Goal: Task Accomplishment & Management: Complete application form

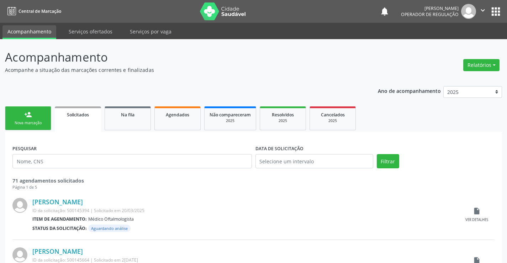
click at [42, 123] on div "Nova marcação" at bounding box center [28, 122] width 36 height 5
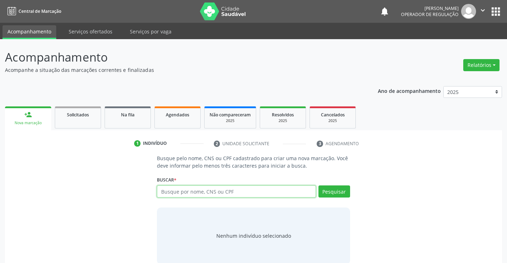
click at [194, 190] on input "text" at bounding box center [236, 191] width 159 height 12
type input "706700505852613"
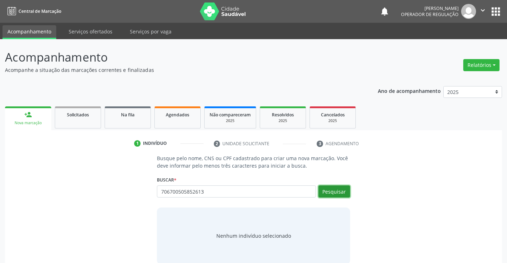
click at [344, 192] on button "Pesquisar" at bounding box center [334, 191] width 32 height 12
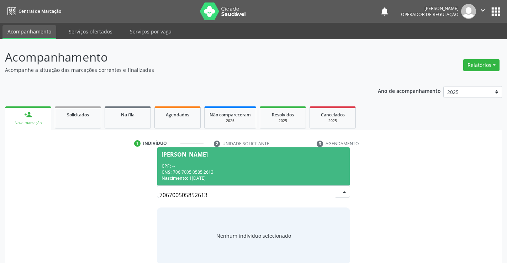
click at [269, 166] on div "CPF: --" at bounding box center [254, 166] width 184 height 6
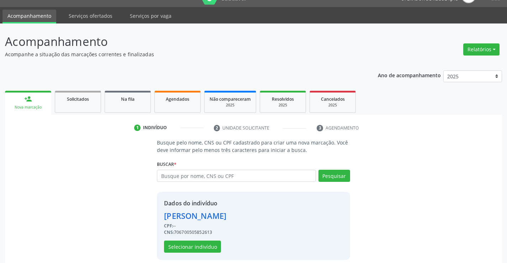
scroll to position [22, 0]
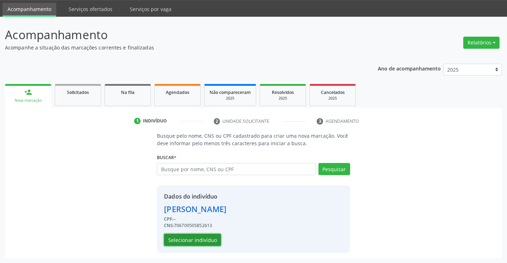
click at [201, 240] on button "Selecionar indivíduo" at bounding box center [192, 240] width 57 height 12
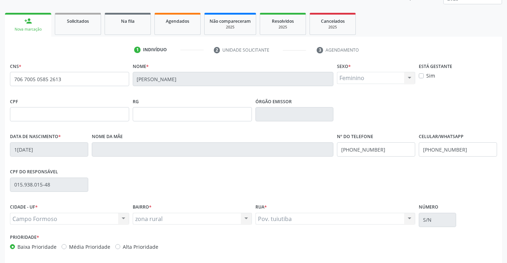
scroll to position [123, 0]
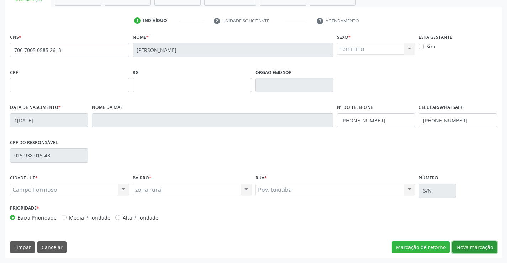
click at [470, 246] on button "Nova marcação" at bounding box center [474, 247] width 45 height 12
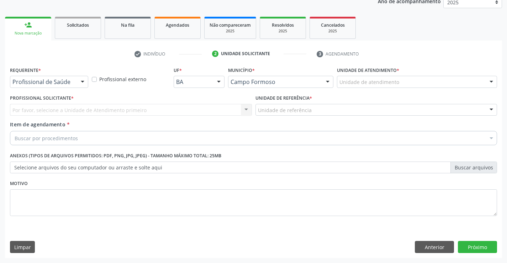
scroll to position [90, 0]
click at [80, 81] on div at bounding box center [82, 82] width 11 height 12
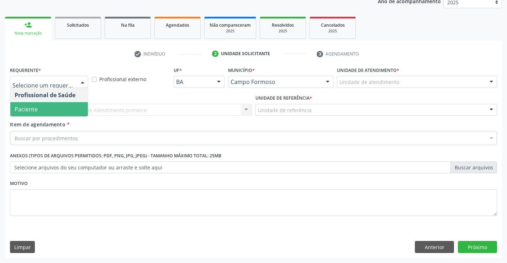
click at [59, 109] on span "Paciente" at bounding box center [49, 109] width 78 height 14
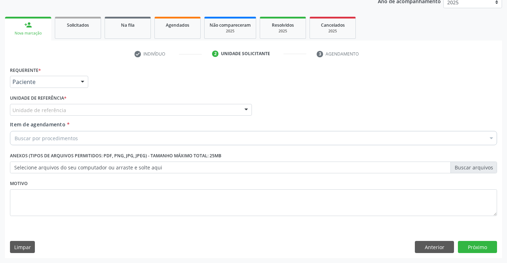
click at [76, 111] on div "Unidade de referência" at bounding box center [131, 110] width 242 height 12
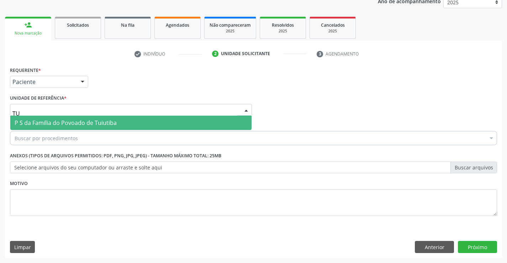
type input "TUI"
click at [76, 123] on span "P S da Familia do Povoado de Tuiutiba" at bounding box center [66, 123] width 102 height 8
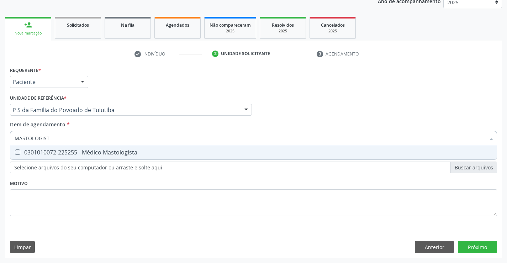
type input "MASTOLOGISTA"
click at [84, 152] on div "0301010072-225255 - Médico Mastologista" at bounding box center [254, 152] width 478 height 6
checkbox Mastologista "true"
click at [78, 183] on div "Requerente * Paciente Profissional de Saúde Paciente Nenhum resultado encontrad…" at bounding box center [253, 145] width 487 height 161
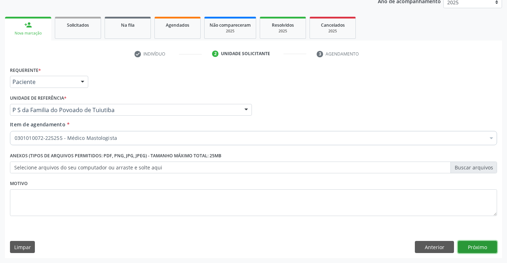
click at [481, 246] on button "Próximo" at bounding box center [477, 247] width 39 height 12
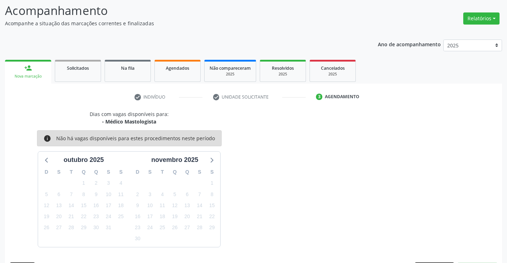
scroll to position [68, 0]
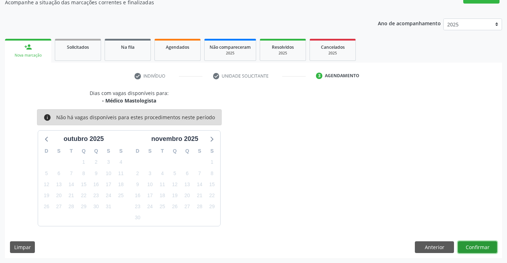
click at [481, 246] on button "Confirmar" at bounding box center [477, 247] width 39 height 12
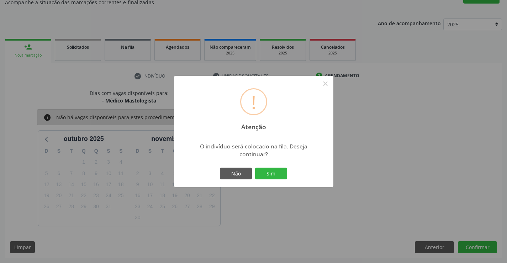
drag, startPoint x: 269, startPoint y: 169, endPoint x: 276, endPoint y: 176, distance: 10.8
click at [273, 171] on button "Sim" at bounding box center [271, 174] width 32 height 12
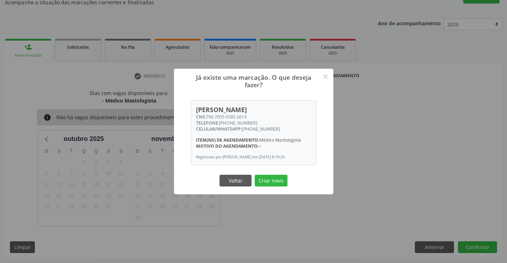
click at [255, 175] on button "Criar novo" at bounding box center [271, 181] width 33 height 12
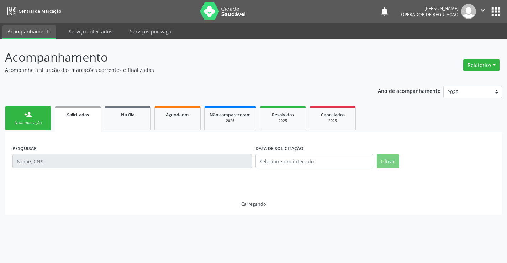
scroll to position [0, 0]
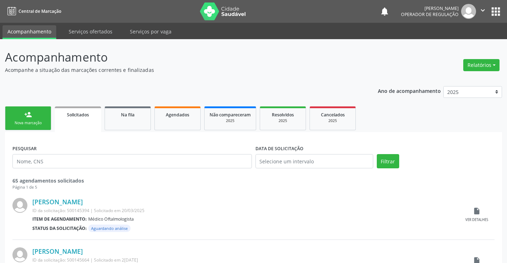
click at [42, 123] on div "Nova marcação" at bounding box center [28, 122] width 36 height 5
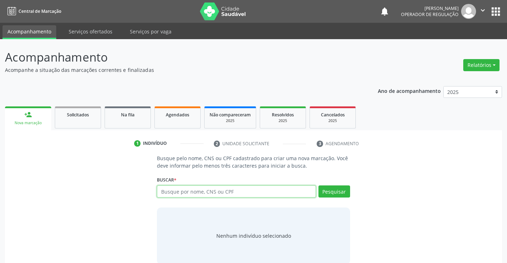
click at [186, 192] on input "text" at bounding box center [236, 191] width 159 height 12
type input "700803970812485"
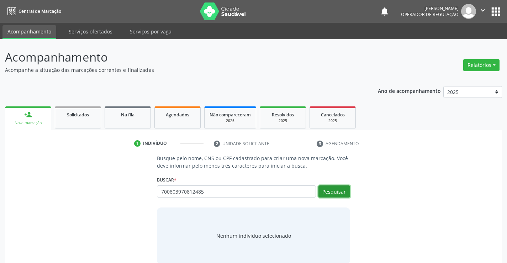
click at [343, 192] on button "Pesquisar" at bounding box center [334, 191] width 32 height 12
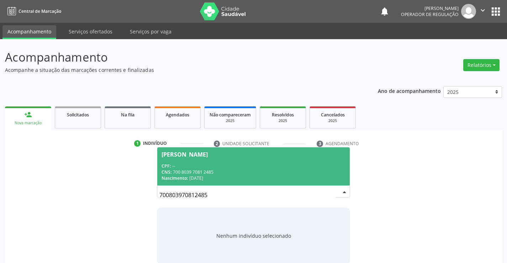
click at [324, 165] on div "CPF: --" at bounding box center [254, 166] width 184 height 6
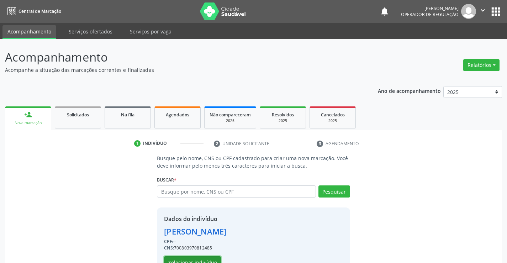
click at [208, 259] on button "Selecionar indivíduo" at bounding box center [192, 262] width 57 height 12
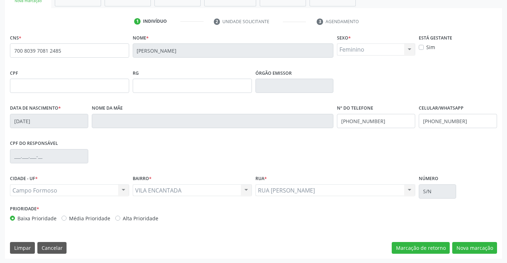
scroll to position [123, 0]
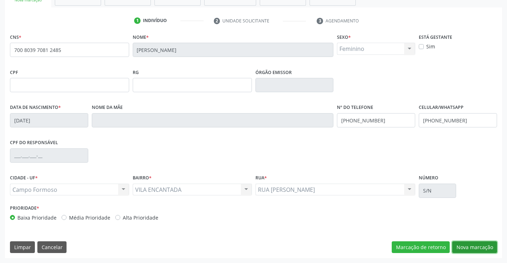
click at [467, 244] on button "Nova marcação" at bounding box center [474, 247] width 45 height 12
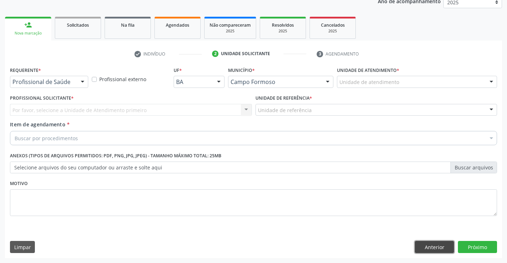
click at [424, 247] on button "Anterior" at bounding box center [434, 247] width 39 height 12
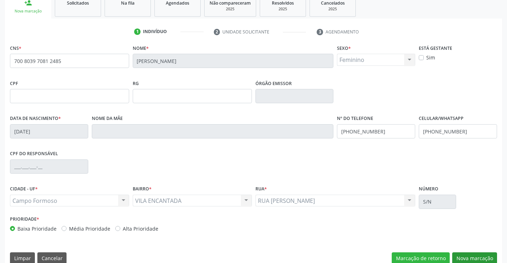
scroll to position [123, 0]
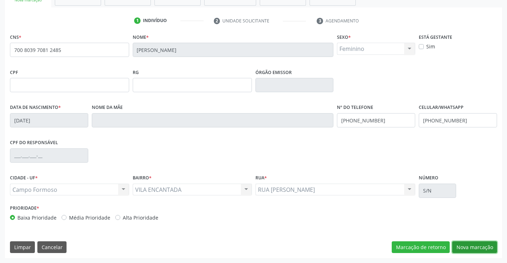
click at [477, 245] on button "Nova marcação" at bounding box center [474, 247] width 45 height 12
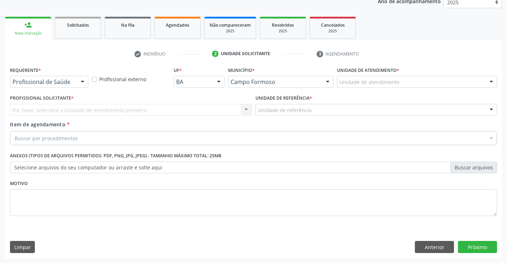
scroll to position [90, 0]
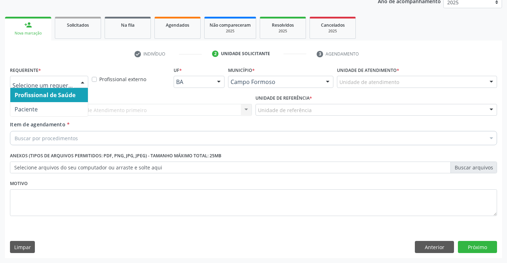
click at [82, 81] on div at bounding box center [82, 82] width 11 height 12
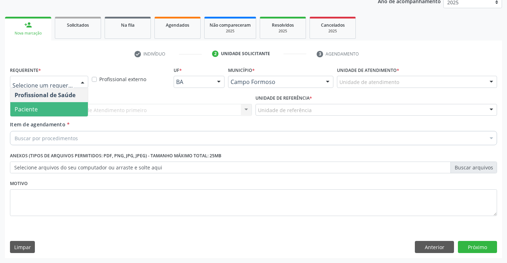
click at [69, 108] on span "Paciente" at bounding box center [49, 109] width 78 height 14
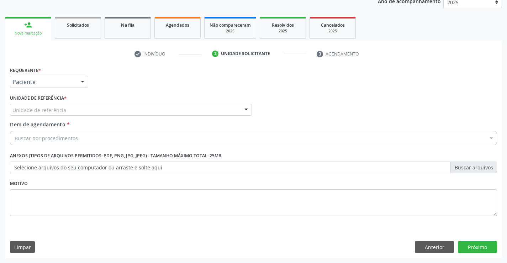
click at [83, 110] on div "Unidade de referência" at bounding box center [131, 110] width 242 height 12
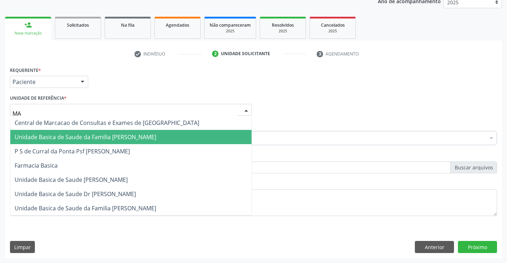
type input "MAR"
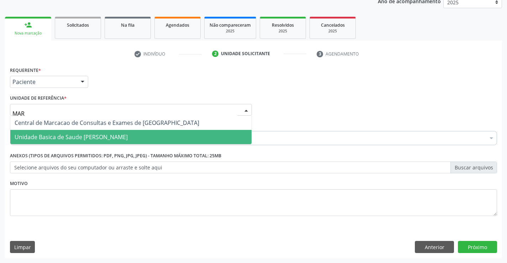
click at [91, 138] on span "Unidade Basica de Saude [PERSON_NAME]" at bounding box center [71, 137] width 113 height 8
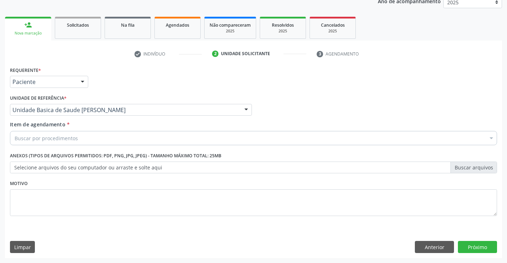
click at [91, 139] on div "Buscar por procedimentos" at bounding box center [253, 138] width 487 height 14
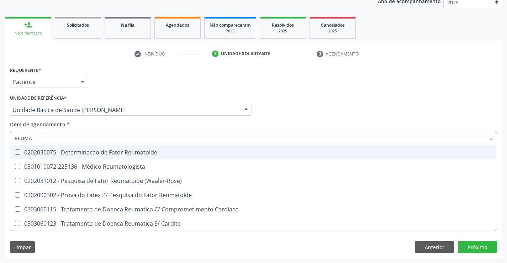
type input "REUMAT"
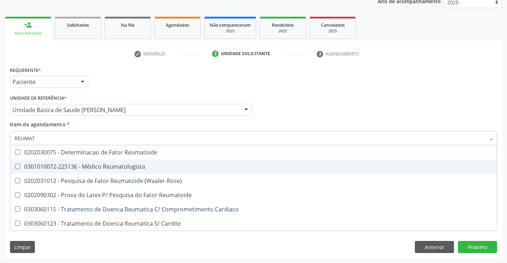
click at [110, 168] on div "0301010072-225136 - Médico Reumatologista" at bounding box center [254, 167] width 478 height 6
checkbox Reumatologista "true"
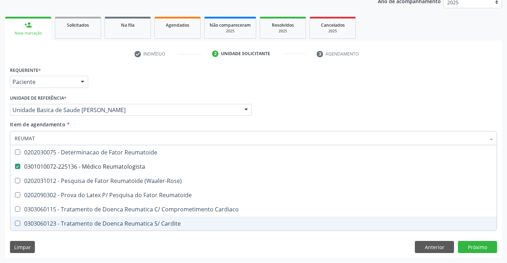
click at [113, 241] on div "Requerente * Paciente Profissional de Saúde Paciente Nenhum resultado encontrad…" at bounding box center [253, 161] width 497 height 193
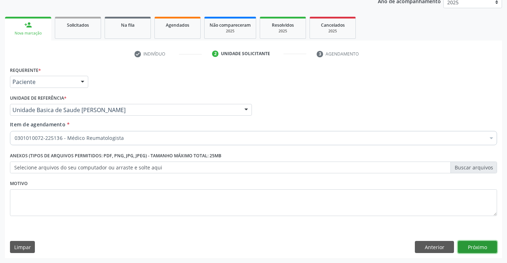
click at [470, 247] on button "Próximo" at bounding box center [477, 247] width 39 height 12
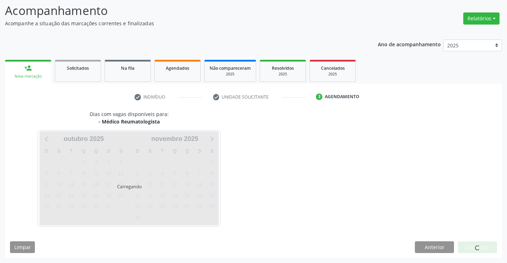
scroll to position [47, 0]
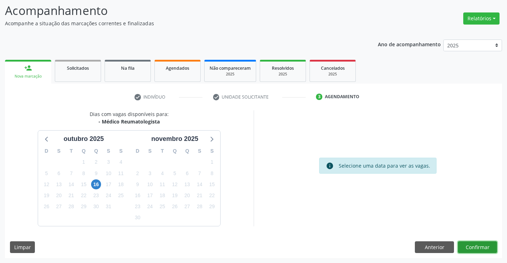
click at [470, 247] on button "Confirmar" at bounding box center [477, 247] width 39 height 12
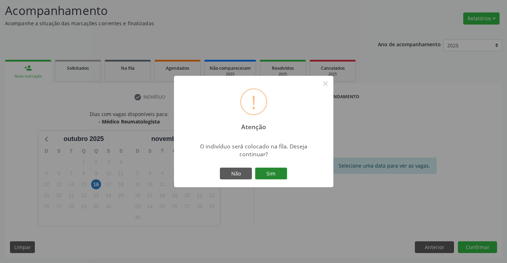
click at [277, 174] on button "Sim" at bounding box center [271, 174] width 32 height 12
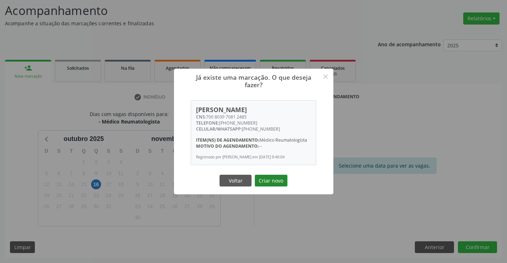
click at [274, 181] on button "Criar novo" at bounding box center [271, 181] width 33 height 12
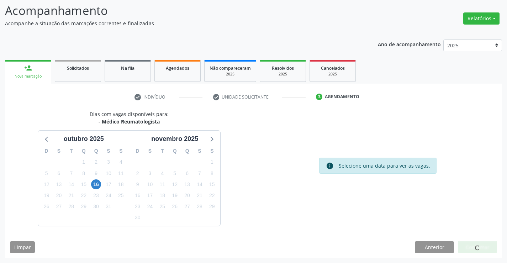
scroll to position [0, 0]
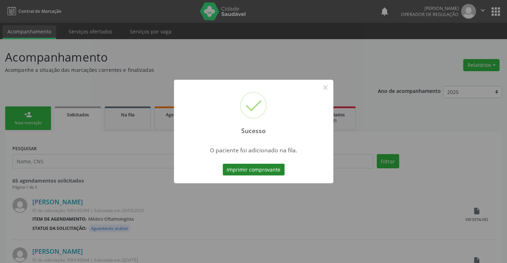
click at [274, 171] on button "Imprimir comprovante" at bounding box center [254, 170] width 62 height 12
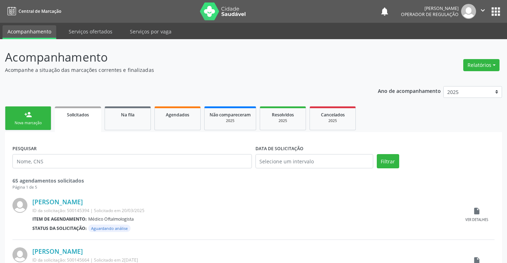
click at [40, 121] on div "Nova marcação" at bounding box center [28, 122] width 36 height 5
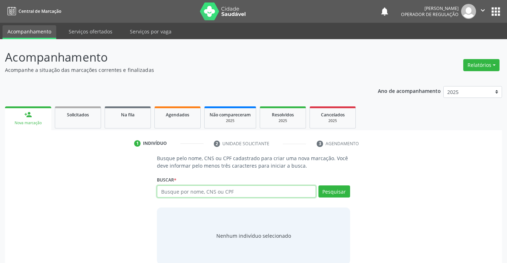
click at [212, 193] on input "text" at bounding box center [236, 191] width 159 height 12
type input "705203470791876"
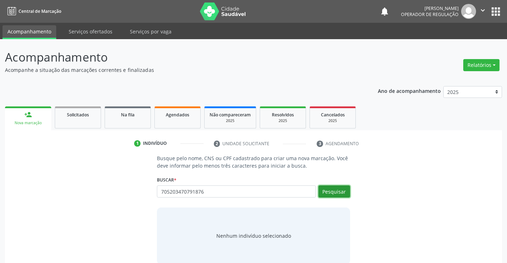
click at [343, 190] on button "Pesquisar" at bounding box center [334, 191] width 32 height 12
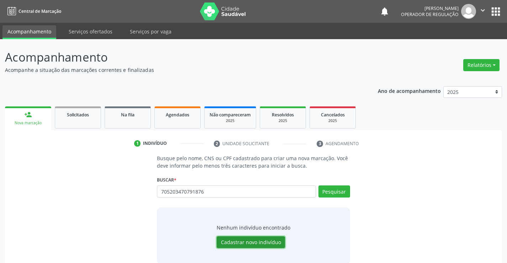
click at [271, 243] on button "Cadastrar novo indivíduo" at bounding box center [251, 242] width 68 height 12
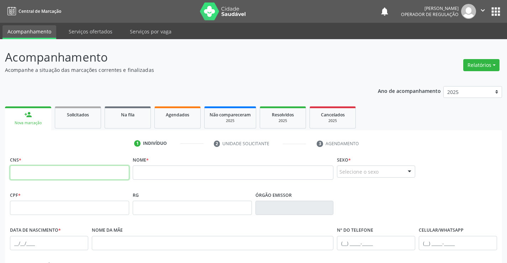
click at [76, 171] on input "text" at bounding box center [69, 172] width 119 height 14
type input "705 2034 7079 1876"
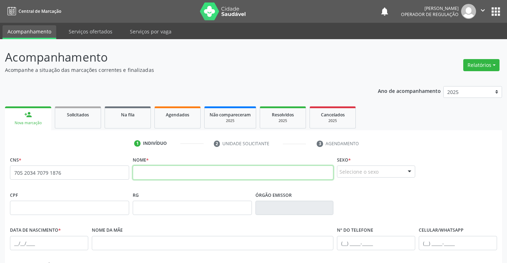
click at [161, 173] on input "text" at bounding box center [233, 172] width 201 height 14
type input "[DEMOGRAPHIC_DATA][PERSON_NAME]"
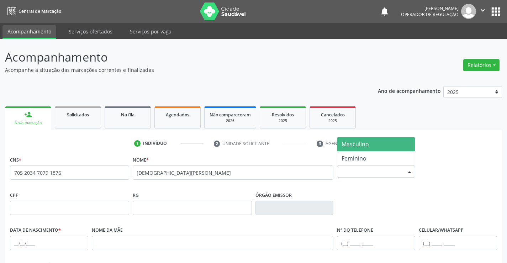
click at [407, 167] on div at bounding box center [409, 172] width 11 height 12
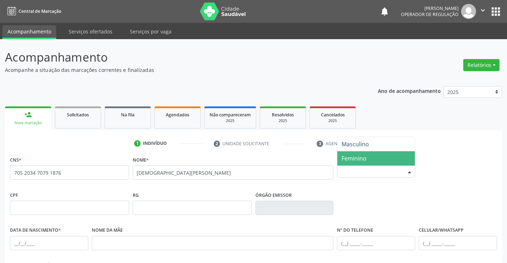
click at [358, 157] on span "Feminino" at bounding box center [354, 158] width 25 height 8
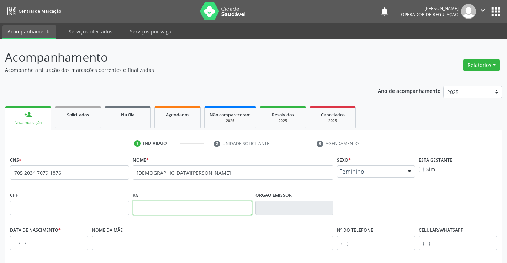
click at [153, 208] on input "text" at bounding box center [192, 208] width 119 height 14
type input "1658709071"
click at [294, 207] on input "text" at bounding box center [294, 208] width 78 height 14
type input "SSPBA"
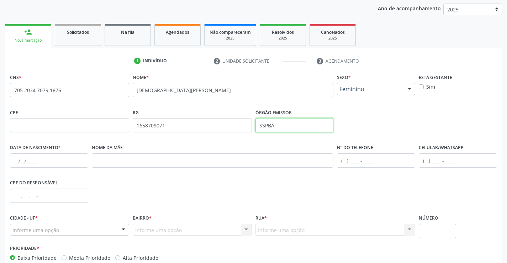
scroll to position [107, 0]
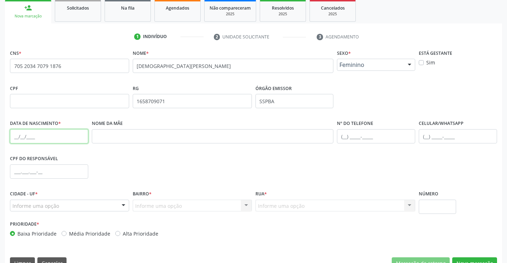
click at [35, 139] on input "text" at bounding box center [49, 136] width 78 height 14
type input "[DATE]"
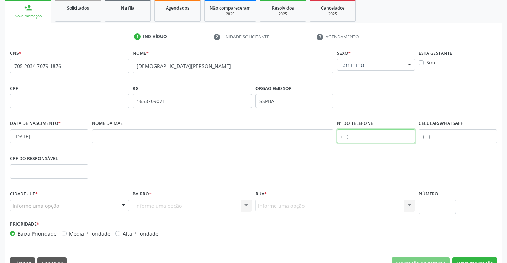
click at [343, 136] on input "text" at bounding box center [376, 136] width 78 height 14
type input "[PHONE_NUMBER]"
click at [34, 174] on input "text" at bounding box center [49, 171] width 78 height 14
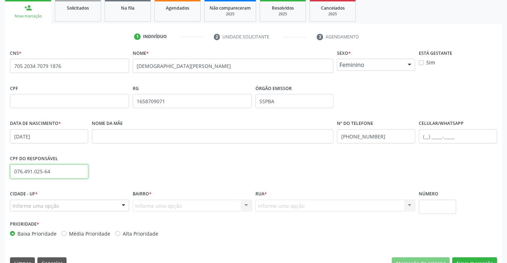
type input "076.491.025-64"
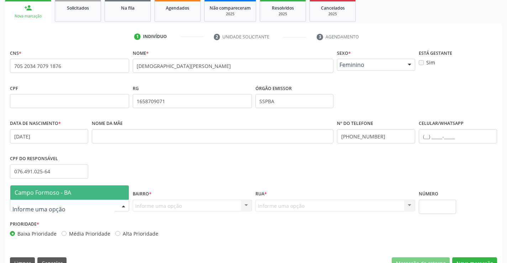
click at [125, 204] on div at bounding box center [123, 206] width 11 height 12
click at [90, 193] on span "Campo Formoso - BA" at bounding box center [69, 192] width 118 height 14
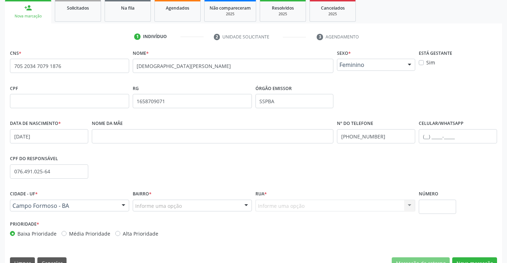
click at [244, 203] on div at bounding box center [246, 206] width 11 height 12
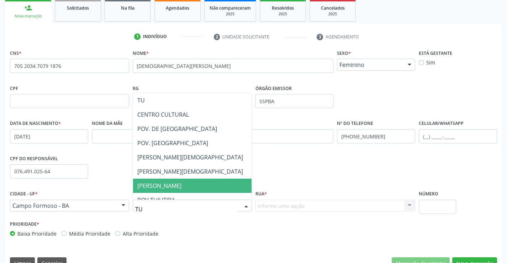
type input "TUI"
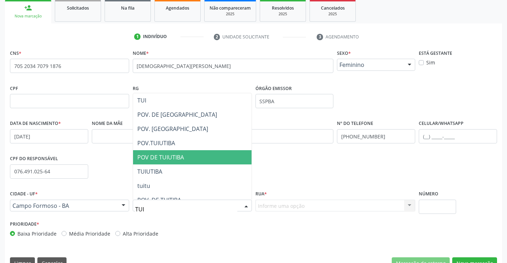
click at [186, 157] on span "POV DE TUIUTIBA" at bounding box center [192, 157] width 118 height 14
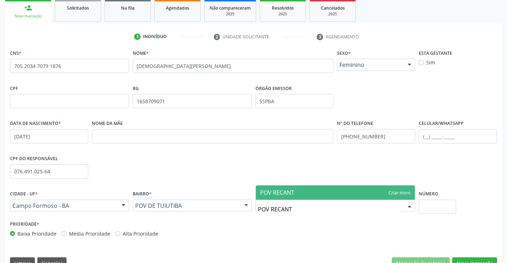
type input "POV RECANTO"
click at [332, 190] on span "POV RECANTO" at bounding box center [335, 192] width 159 height 14
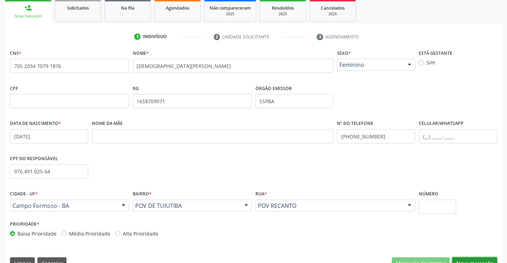
click at [486, 259] on button "Nova marcação" at bounding box center [474, 263] width 45 height 12
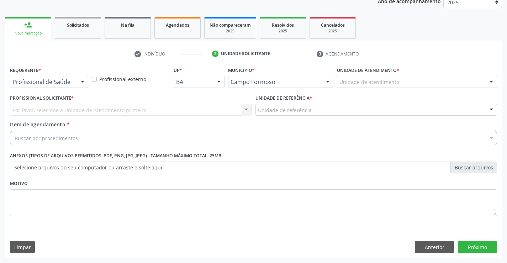
scroll to position [90, 0]
click at [83, 80] on div at bounding box center [82, 82] width 11 height 12
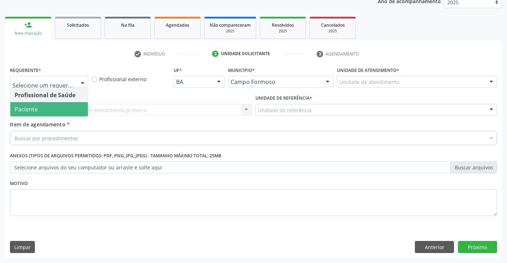
click at [56, 107] on span "Paciente" at bounding box center [49, 109] width 78 height 14
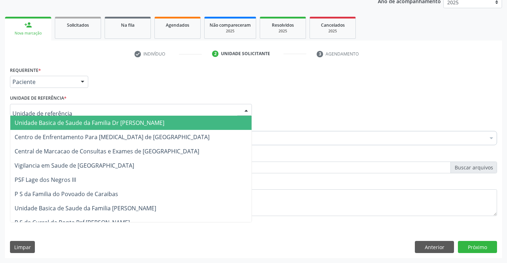
click at [84, 111] on div at bounding box center [131, 110] width 242 height 12
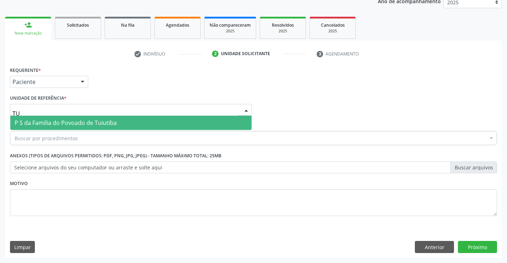
type input "TUI"
click at [97, 122] on span "P S da Familia do Povoado de Tuiutiba" at bounding box center [66, 123] width 102 height 8
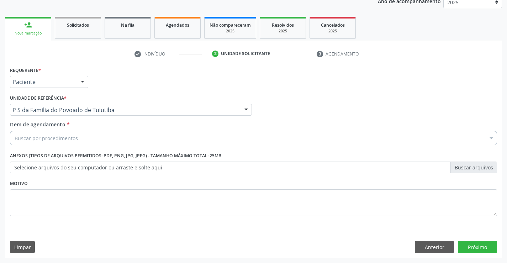
click at [88, 140] on div "Buscar por procedimentos" at bounding box center [253, 138] width 487 height 14
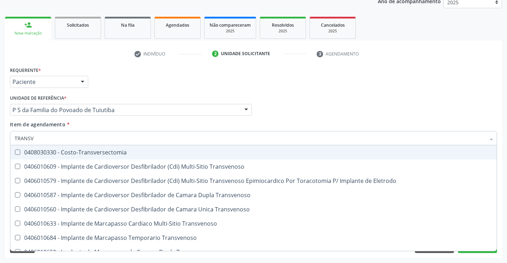
type input "TRANSVA"
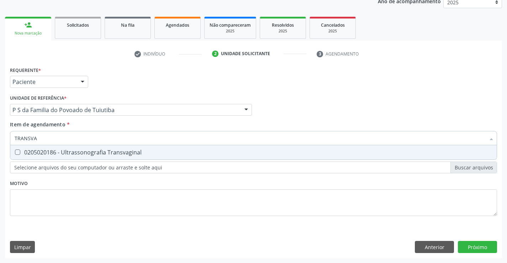
click at [99, 151] on div "0205020186 - Ultrassonografia Transvaginal" at bounding box center [254, 152] width 478 height 6
checkbox Transvaginal "true"
click at [106, 189] on div "Requerente * Paciente Profissional de Saúde Paciente Nenhum resultado encontrad…" at bounding box center [253, 145] width 487 height 161
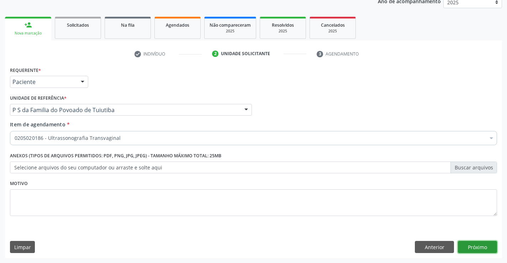
click at [466, 249] on button "Próximo" at bounding box center [477, 247] width 39 height 12
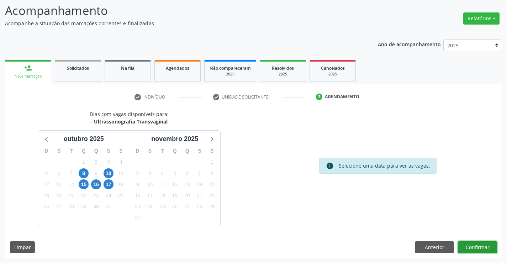
click at [466, 249] on button "Confirmar" at bounding box center [477, 247] width 39 height 12
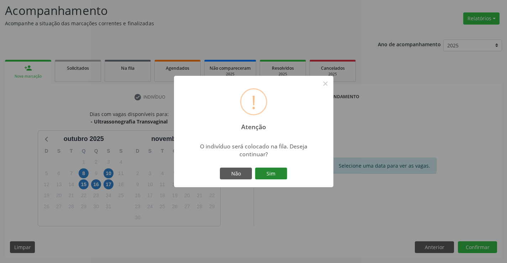
click at [273, 170] on button "Sim" at bounding box center [271, 174] width 32 height 12
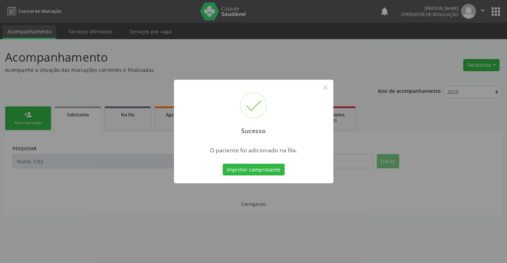
scroll to position [0, 0]
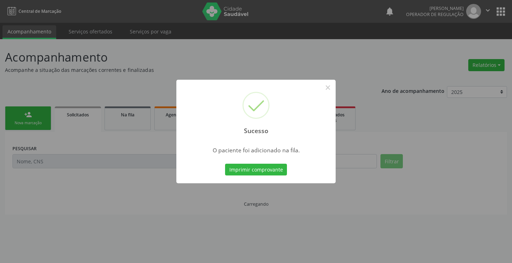
click at [273, 170] on button "Imprimir comprovante" at bounding box center [256, 170] width 62 height 12
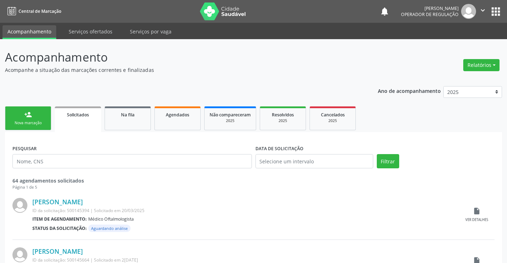
click at [43, 126] on div "Nova marcação" at bounding box center [28, 122] width 36 height 5
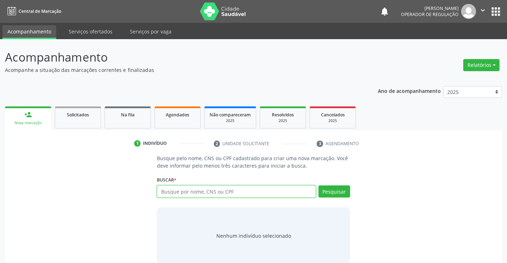
click at [204, 191] on input "text" at bounding box center [236, 191] width 159 height 12
type input "704505300567410"
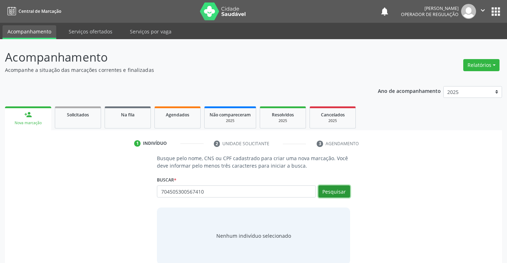
click at [333, 192] on button "Pesquisar" at bounding box center [334, 191] width 32 height 12
type input "704505300567410"
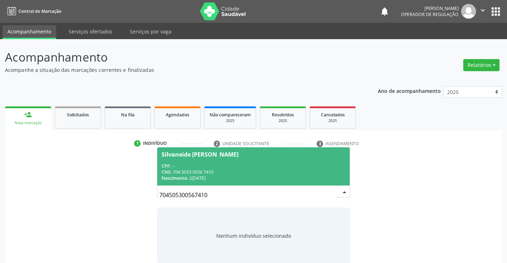
click at [247, 171] on div "CNS: 704 5053 0056 7410" at bounding box center [254, 172] width 184 height 6
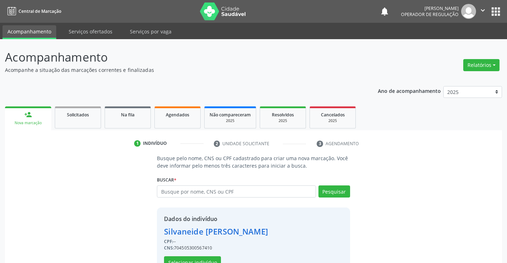
scroll to position [22, 0]
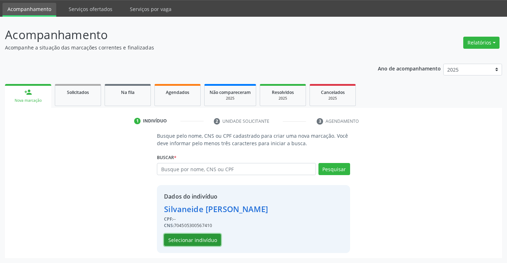
click at [211, 237] on button "Selecionar indivíduo" at bounding box center [192, 240] width 57 height 12
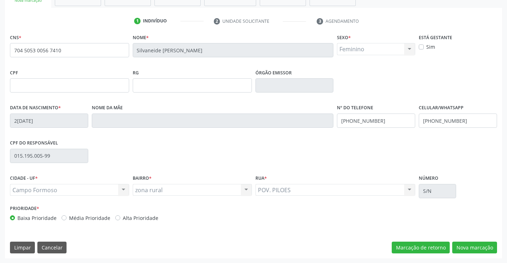
scroll to position [123, 0]
click at [461, 247] on button "Nova marcação" at bounding box center [474, 247] width 45 height 12
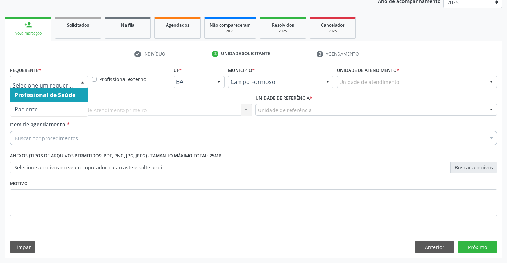
click at [85, 81] on div at bounding box center [82, 82] width 11 height 12
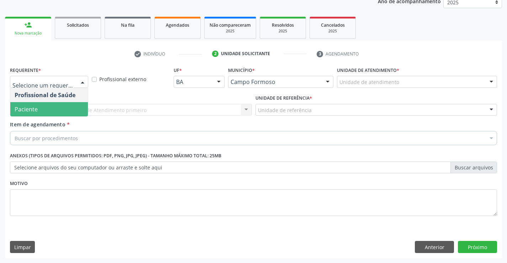
click at [73, 107] on span "Paciente" at bounding box center [49, 109] width 78 height 14
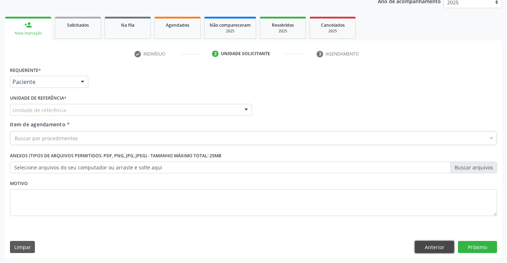
click at [422, 246] on button "Anterior" at bounding box center [434, 247] width 39 height 12
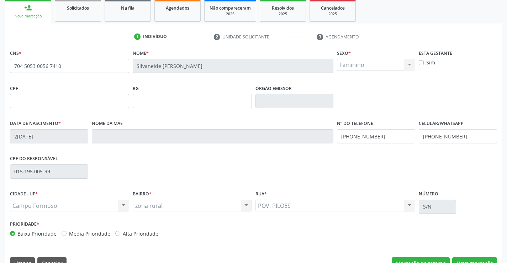
scroll to position [123, 0]
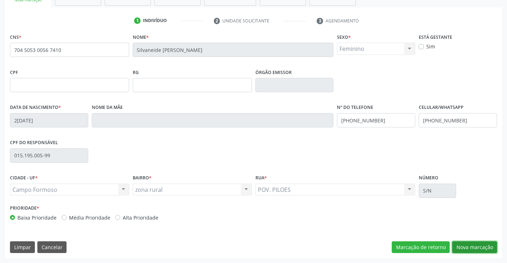
click at [462, 249] on button "Nova marcação" at bounding box center [474, 247] width 45 height 12
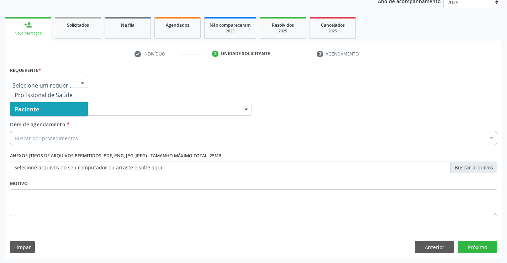
click at [80, 81] on div at bounding box center [82, 82] width 11 height 12
click at [75, 112] on span "Paciente" at bounding box center [49, 109] width 78 height 14
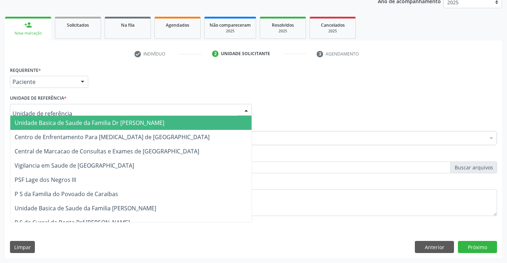
click at [75, 110] on div at bounding box center [131, 110] width 242 height 12
click at [107, 121] on span "Unidade Basica de Saude da Familia Dr [PERSON_NAME]" at bounding box center [90, 123] width 150 height 8
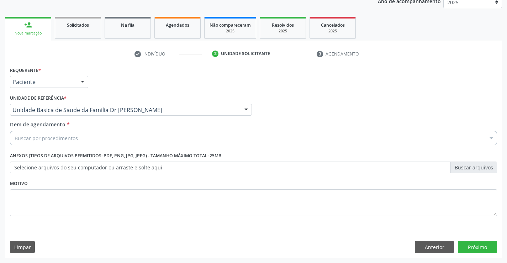
click at [100, 139] on div "Buscar por procedimentos" at bounding box center [253, 138] width 487 height 14
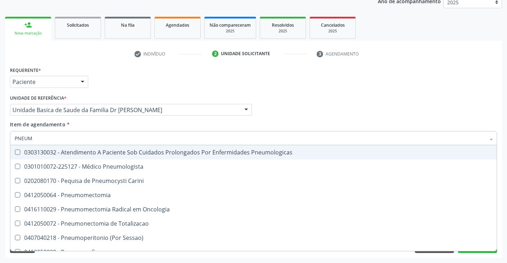
type input "PNEUMO"
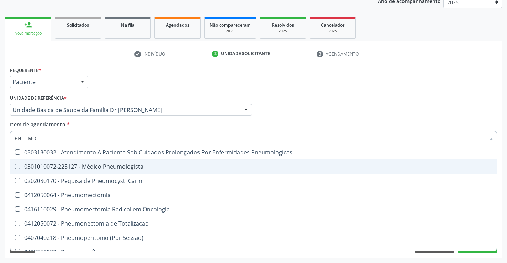
click at [131, 167] on div "0301010072-225127 - Médico Pneumologista" at bounding box center [254, 167] width 478 height 6
checkbox Pneumologista "true"
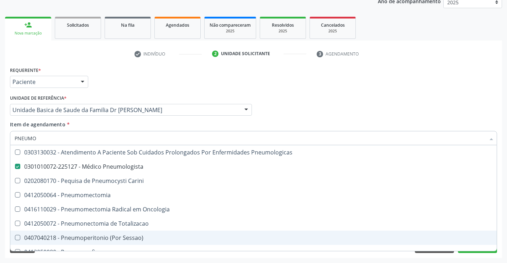
click at [179, 254] on div "Requerente * Paciente Profissional de Saúde Paciente Nenhum resultado encontrad…" at bounding box center [253, 161] width 497 height 193
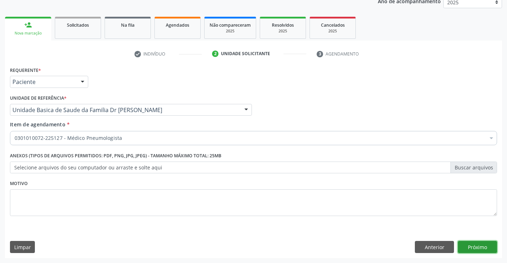
click at [467, 249] on button "Próximo" at bounding box center [477, 247] width 39 height 12
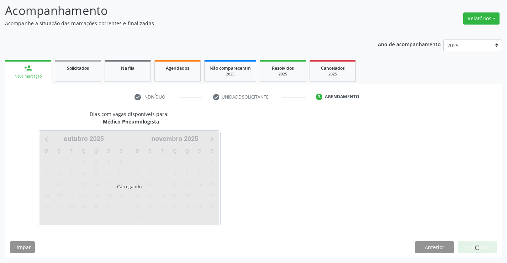
scroll to position [68, 0]
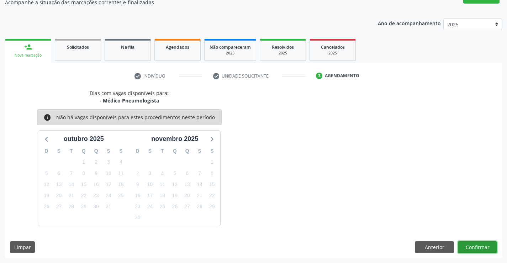
click at [467, 249] on button "Confirmar" at bounding box center [477, 247] width 39 height 12
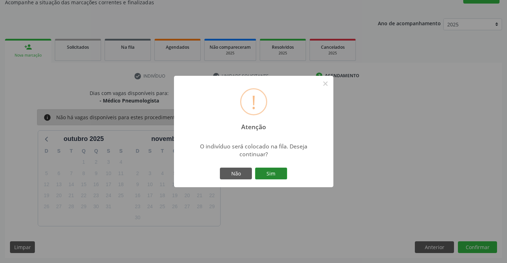
click at [273, 174] on button "Sim" at bounding box center [271, 174] width 32 height 12
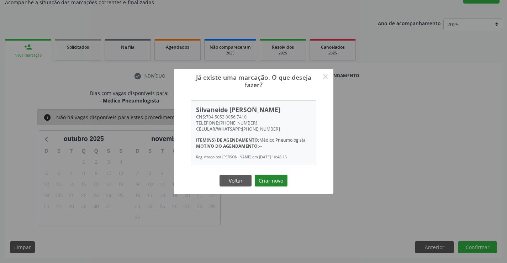
click at [272, 179] on button "Criar novo" at bounding box center [271, 181] width 33 height 12
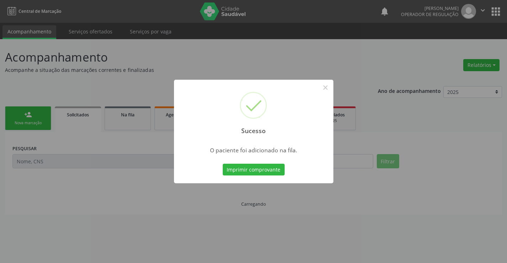
scroll to position [0, 0]
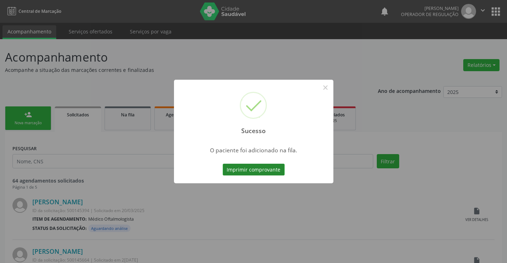
click at [271, 172] on button "Imprimir comprovante" at bounding box center [254, 170] width 62 height 12
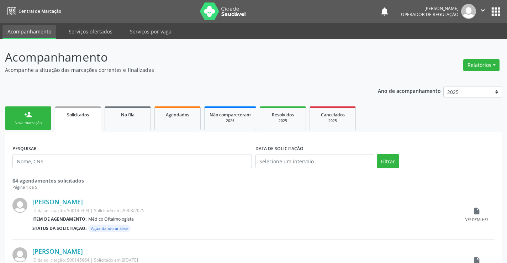
click at [51, 126] on link "person_add Nova marcação" at bounding box center [28, 118] width 46 height 24
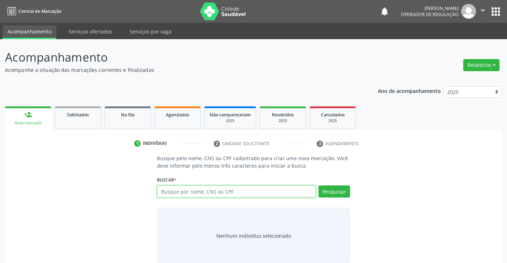
click at [207, 194] on input "text" at bounding box center [236, 191] width 159 height 12
type input "706700505852613"
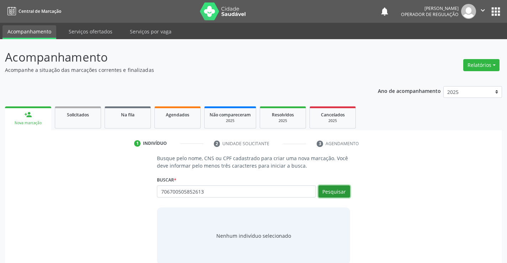
click at [342, 191] on button "Pesquisar" at bounding box center [334, 191] width 32 height 12
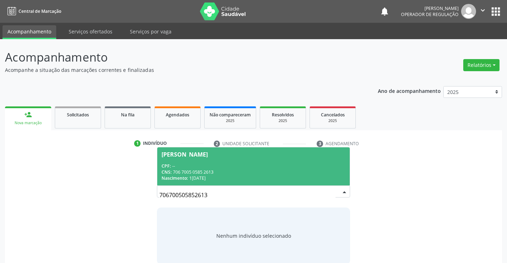
click at [290, 168] on div "CPF: --" at bounding box center [254, 166] width 184 height 6
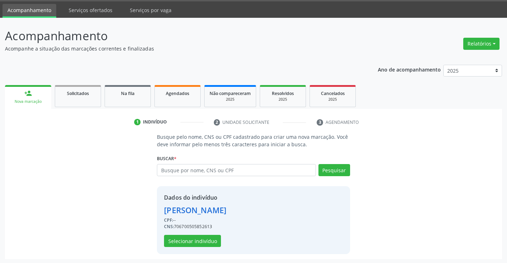
scroll to position [22, 0]
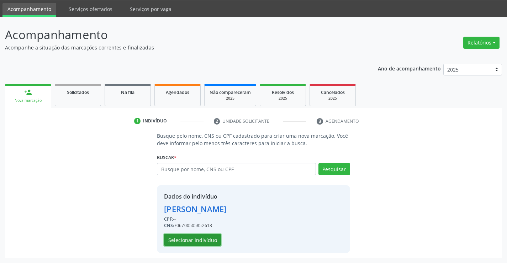
click at [202, 237] on button "Selecionar indivíduo" at bounding box center [192, 240] width 57 height 12
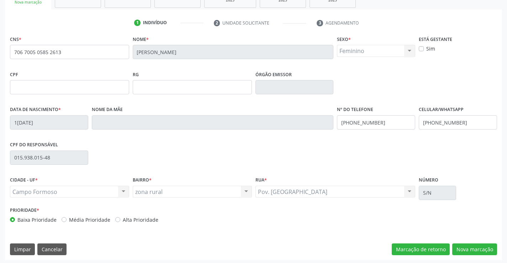
scroll to position [123, 0]
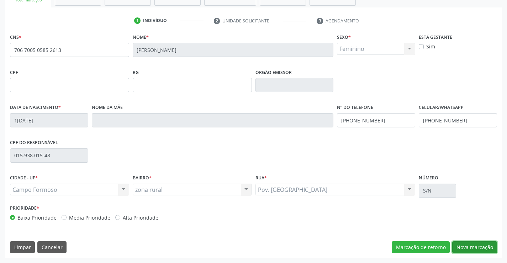
click at [475, 247] on button "Nova marcação" at bounding box center [474, 247] width 45 height 12
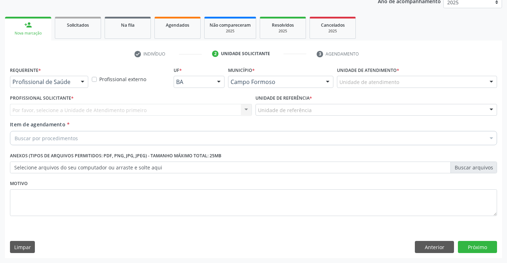
scroll to position [90, 0]
click at [85, 81] on div at bounding box center [82, 82] width 11 height 12
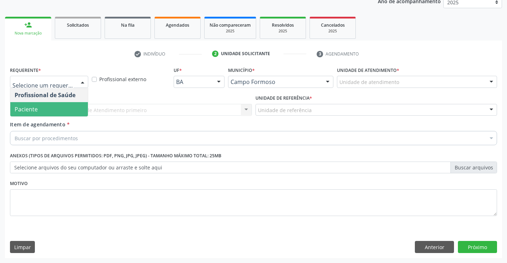
click at [70, 110] on span "Paciente" at bounding box center [49, 109] width 78 height 14
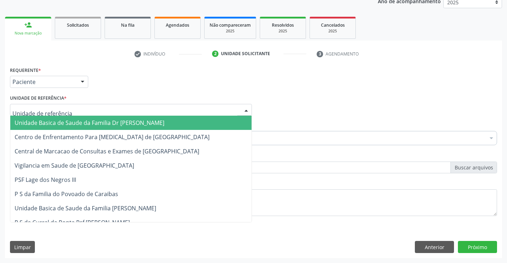
click at [111, 112] on div at bounding box center [131, 110] width 242 height 12
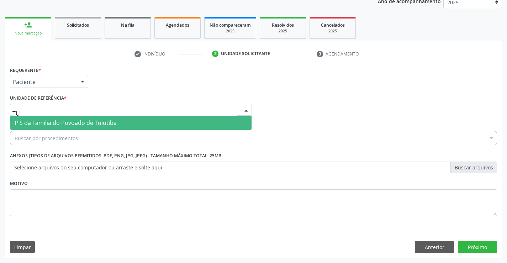
type input "TUI"
click at [111, 121] on span "P S da Familia do Povoado de Tuiutiba" at bounding box center [66, 123] width 102 height 8
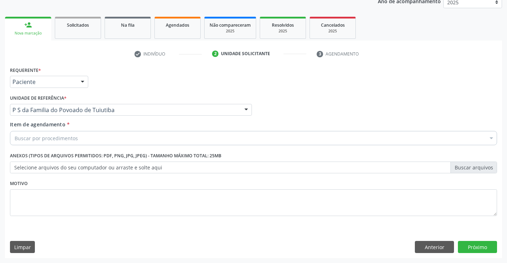
click at [93, 139] on div "Buscar por procedimentos" at bounding box center [253, 138] width 487 height 14
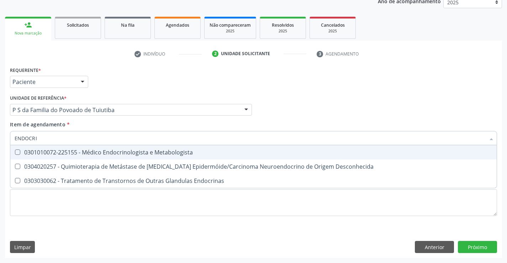
type input "ENDOCRIN"
click at [132, 153] on div "0301010072-225155 - Médico Endocrinologista e Metabologista" at bounding box center [254, 152] width 478 height 6
checkbox Metabologista "true"
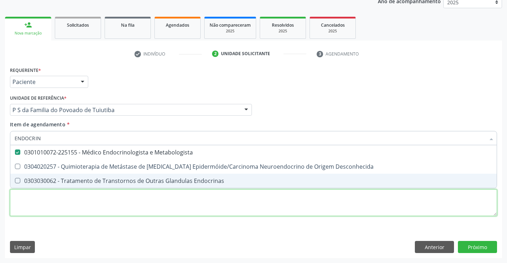
click at [138, 203] on div "Requerente * Paciente Profissional de Saúde Paciente Nenhum resultado encontrad…" at bounding box center [253, 145] width 487 height 161
checkbox Desconhecida "true"
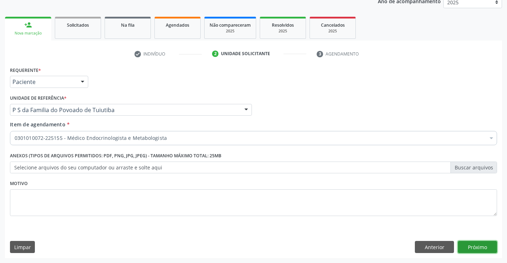
click at [466, 250] on button "Próximo" at bounding box center [477, 247] width 39 height 12
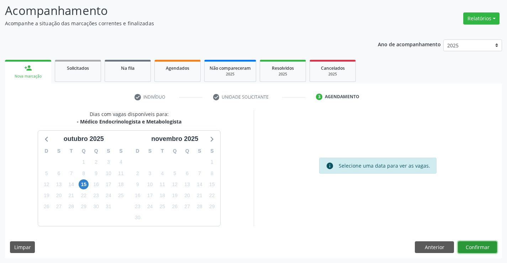
click at [468, 247] on button "Confirmar" at bounding box center [477, 247] width 39 height 12
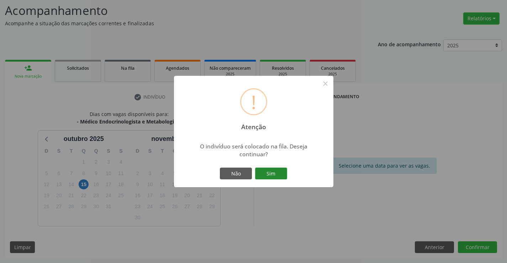
click at [270, 176] on button "Sim" at bounding box center [271, 174] width 32 height 12
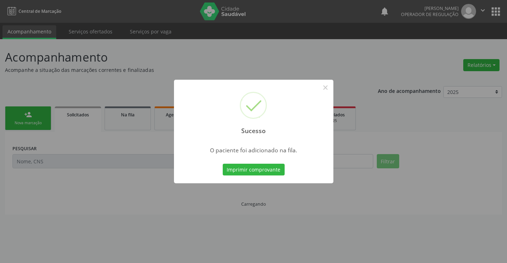
scroll to position [0, 0]
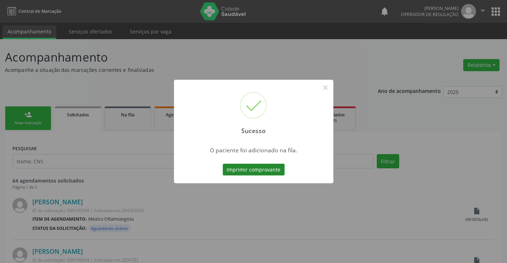
click at [268, 171] on button "Imprimir comprovante" at bounding box center [254, 170] width 62 height 12
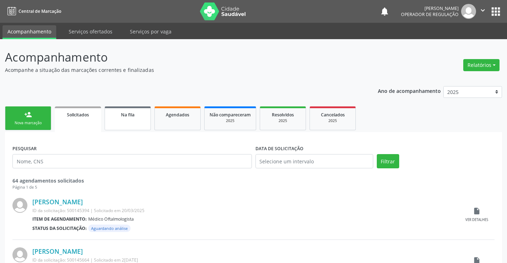
click at [137, 120] on link "Na fila" at bounding box center [128, 118] width 46 height 24
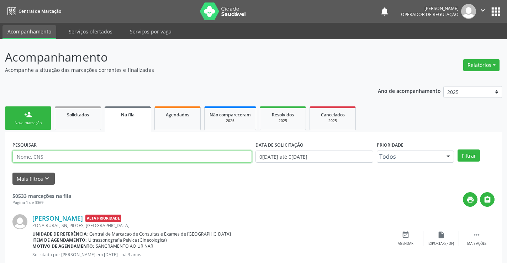
click at [79, 157] on input "text" at bounding box center [131, 156] width 239 height 12
type input "7006004"
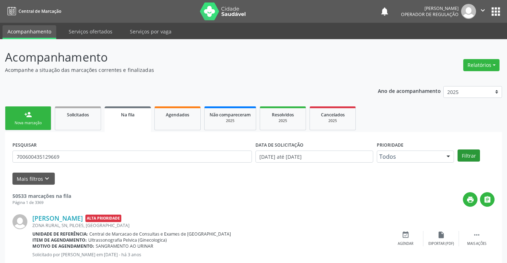
type input "700600435129669"
click at [472, 156] on button "Filtrar" at bounding box center [469, 155] width 22 height 12
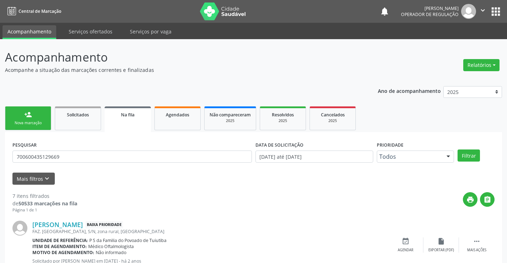
click at [40, 123] on div "Nova marcação" at bounding box center [28, 122] width 36 height 5
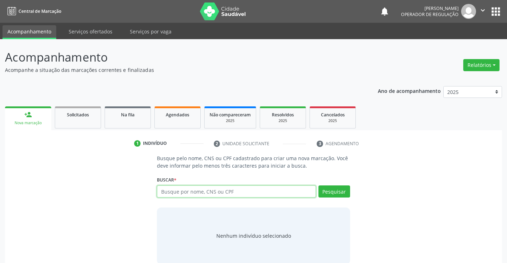
click at [217, 191] on input "text" at bounding box center [236, 191] width 159 height 12
type input "706801717209129"
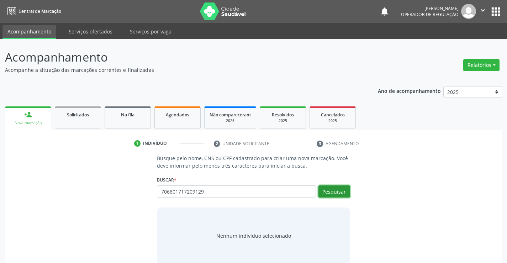
click at [342, 189] on button "Pesquisar" at bounding box center [334, 191] width 32 height 12
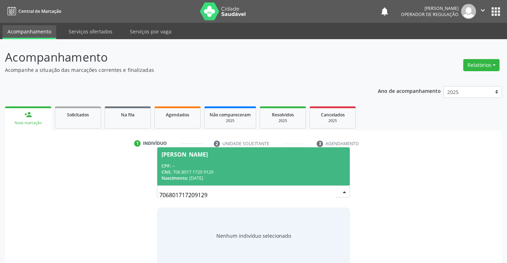
click at [308, 170] on div "CNS: 706 8017 1720 9129" at bounding box center [254, 172] width 184 height 6
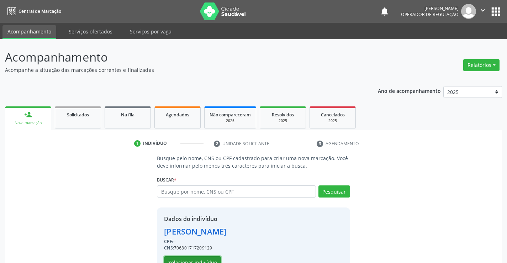
click at [202, 258] on button "Selecionar indivíduo" at bounding box center [192, 262] width 57 height 12
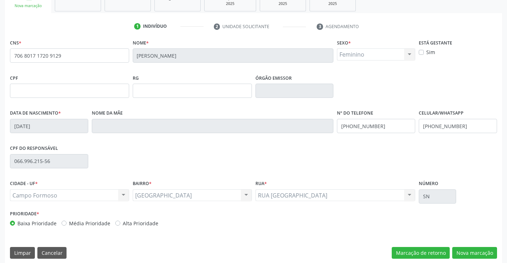
scroll to position [123, 0]
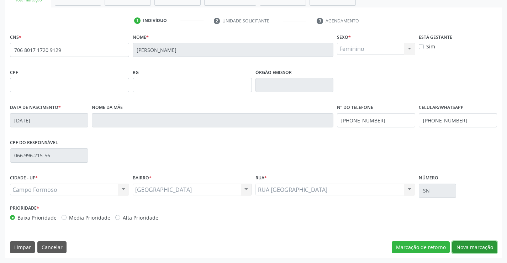
drag, startPoint x: 471, startPoint y: 245, endPoint x: 465, endPoint y: 247, distance: 6.6
click at [471, 245] on button "Nova marcação" at bounding box center [474, 247] width 45 height 12
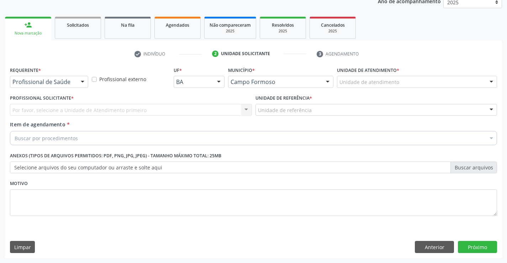
click at [81, 82] on div at bounding box center [82, 82] width 11 height 12
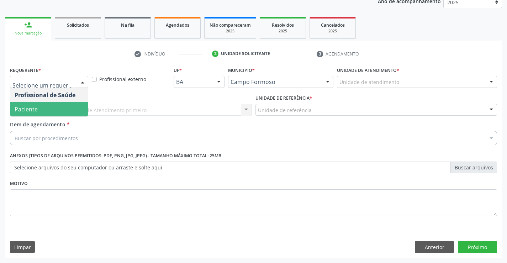
click at [66, 111] on span "Paciente" at bounding box center [49, 109] width 78 height 14
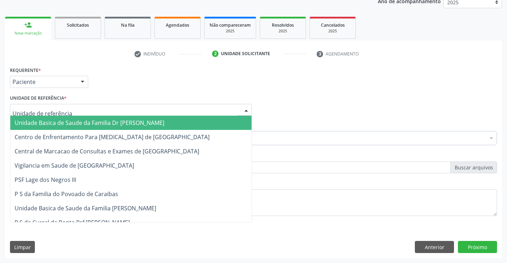
click at [75, 111] on div at bounding box center [131, 110] width 242 height 12
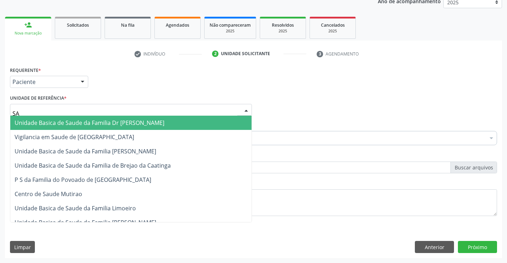
type input "SAO"
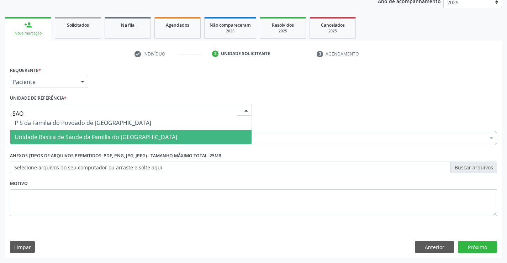
click at [82, 136] on span "Unidade Basica de Saude da Familia do [GEOGRAPHIC_DATA]" at bounding box center [96, 137] width 163 height 8
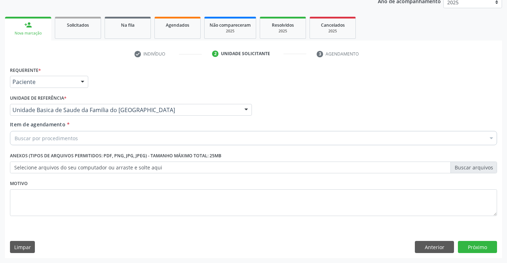
click at [88, 138] on div "Buscar por procedimentos" at bounding box center [253, 138] width 487 height 14
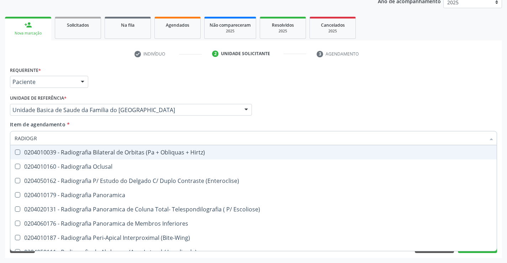
type input "RADIOGRA"
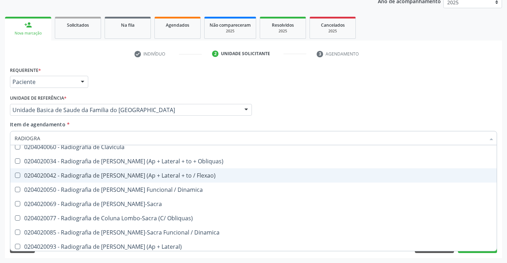
scroll to position [320, 0]
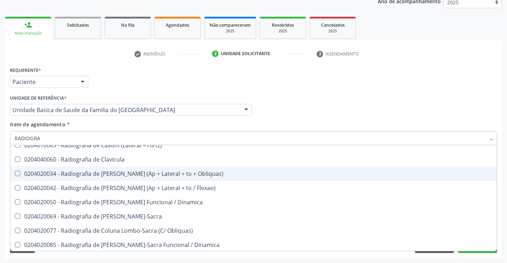
click at [123, 171] on div "0204020034 - Radiografia de Coluna Cervical (Ap + Lateral + to + Obliquas)" at bounding box center [254, 174] width 478 height 6
checkbox Obliquas\) "true"
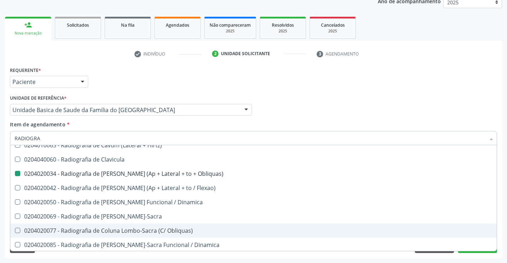
click at [152, 257] on div "Requerente * Paciente Profissional de Saúde Paciente Nenhum resultado encontrad…" at bounding box center [253, 161] width 497 height 193
checkbox Oclusal "true"
checkbox Obliquas\) "false"
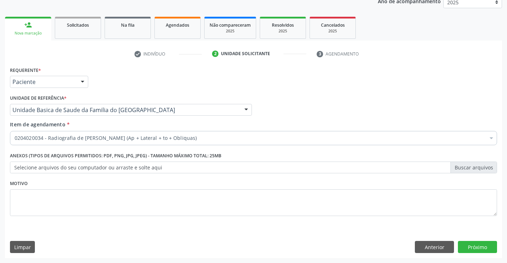
scroll to position [0, 0]
click at [463, 248] on button "Próximo" at bounding box center [477, 247] width 39 height 12
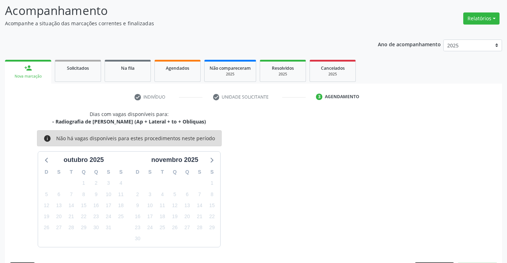
scroll to position [68, 0]
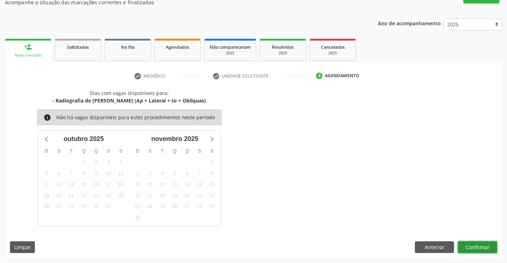
click at [474, 245] on button "Confirmar" at bounding box center [477, 247] width 39 height 12
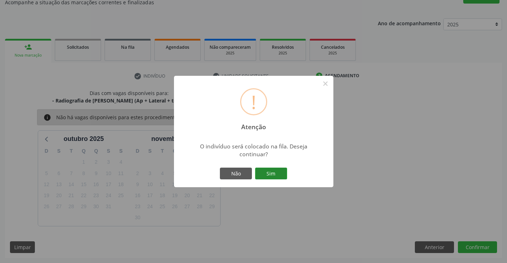
click at [273, 175] on button "Sim" at bounding box center [271, 174] width 32 height 12
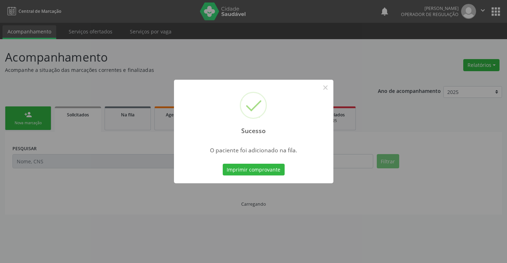
scroll to position [0, 0]
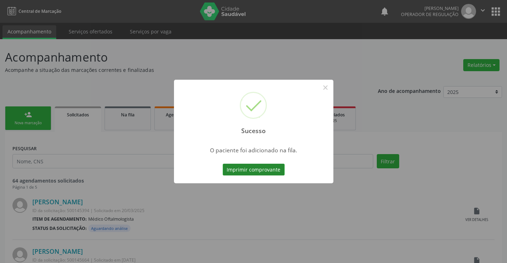
click at [271, 171] on button "Imprimir comprovante" at bounding box center [254, 170] width 62 height 12
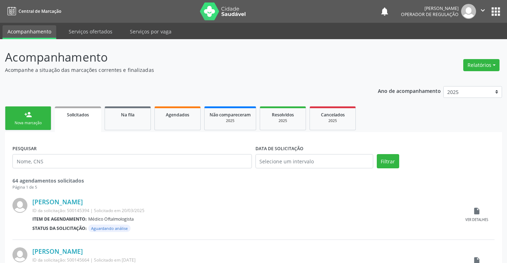
click at [43, 125] on div "Nova marcação" at bounding box center [28, 122] width 36 height 5
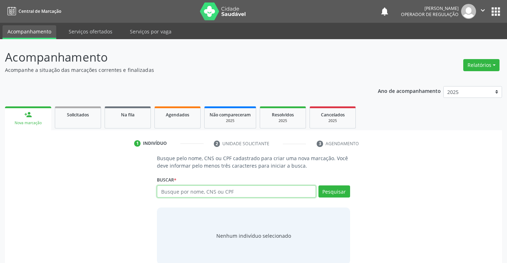
click at [198, 191] on input "text" at bounding box center [236, 191] width 159 height 12
click at [185, 193] on input "text" at bounding box center [236, 191] width 159 height 12
type input "704503324619915"
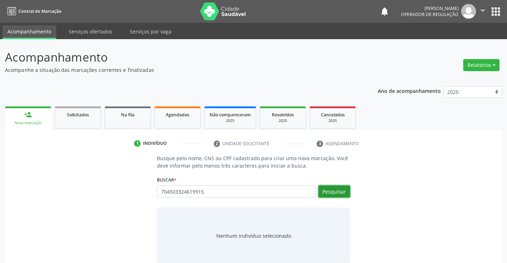
click at [343, 191] on button "Pesquisar" at bounding box center [334, 191] width 32 height 12
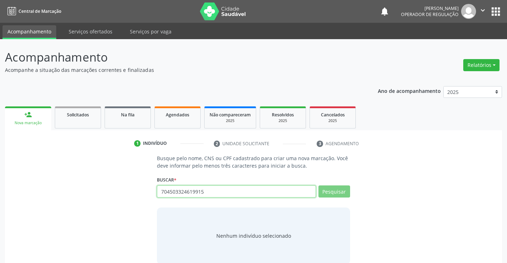
click at [225, 190] on input "704503324619915" at bounding box center [236, 191] width 159 height 12
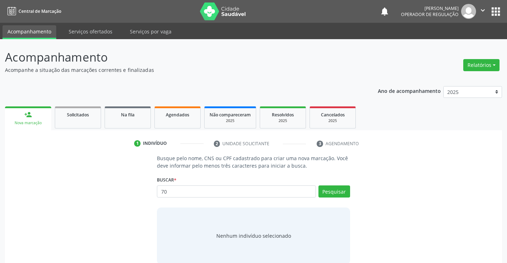
type input "7"
type input "704503324619915"
click at [338, 191] on button "Pesquisar" at bounding box center [334, 191] width 32 height 12
click at [338, 191] on div "704503324619915 Busque por nome, CNS ou CPF Joangela Evangelista da Silva CPF: …" at bounding box center [253, 193] width 193 height 17
click at [338, 191] on button "Pesquisar" at bounding box center [334, 191] width 32 height 12
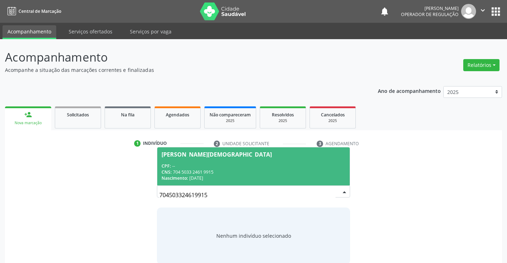
click at [296, 163] on div "CPF: --" at bounding box center [254, 166] width 184 height 6
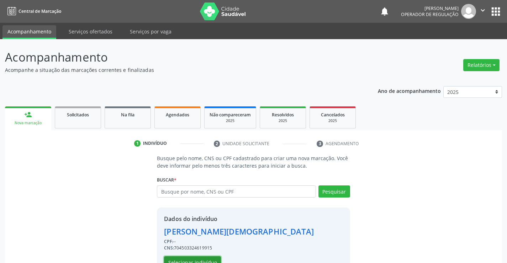
click at [212, 259] on button "Selecionar indivíduo" at bounding box center [192, 262] width 57 height 12
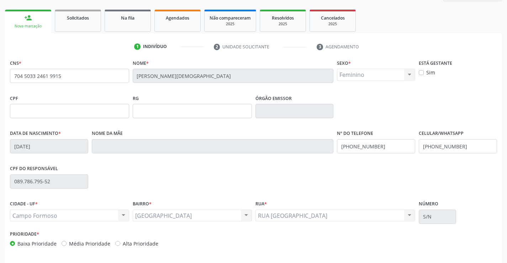
scroll to position [123, 0]
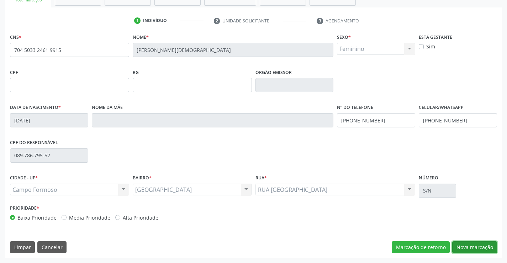
click at [462, 244] on button "Nova marcação" at bounding box center [474, 247] width 45 height 12
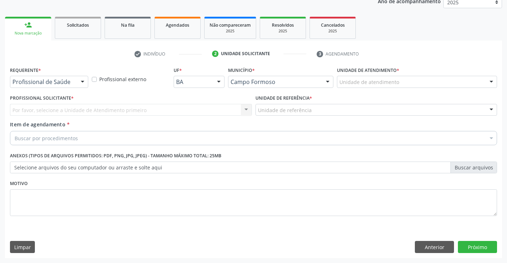
click at [78, 80] on div at bounding box center [82, 82] width 11 height 12
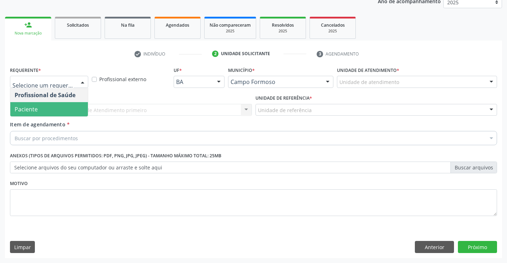
click at [70, 111] on span "Paciente" at bounding box center [49, 109] width 78 height 14
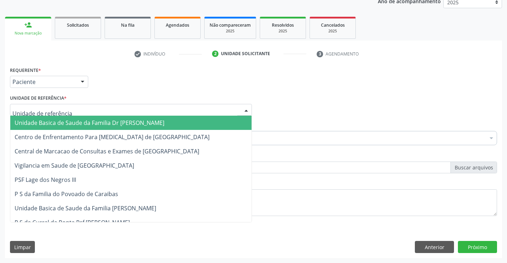
click at [71, 111] on div at bounding box center [131, 110] width 242 height 12
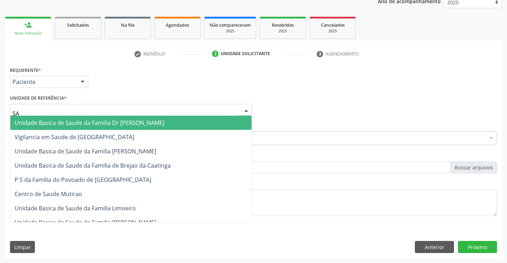
type input "SAO"
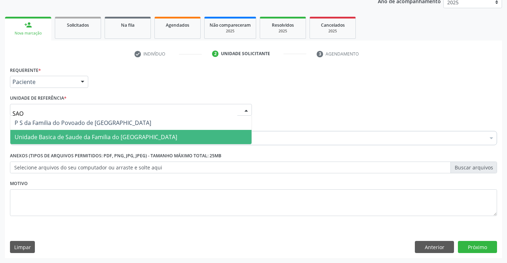
click at [71, 133] on span "Unidade Basica de Saude da Familia do [GEOGRAPHIC_DATA]" at bounding box center [96, 137] width 163 height 8
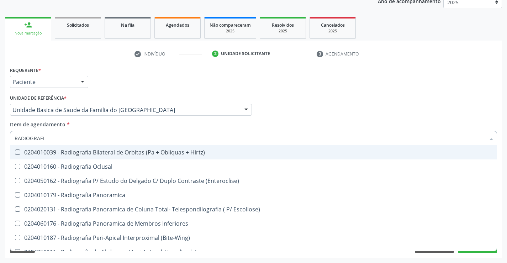
type input "RADIOGRAFIA"
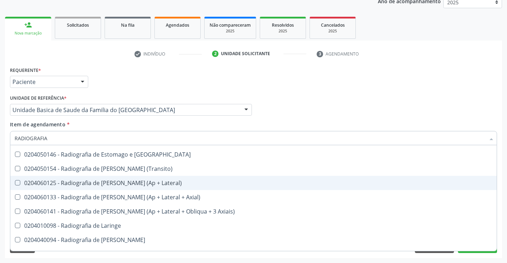
scroll to position [640, 0]
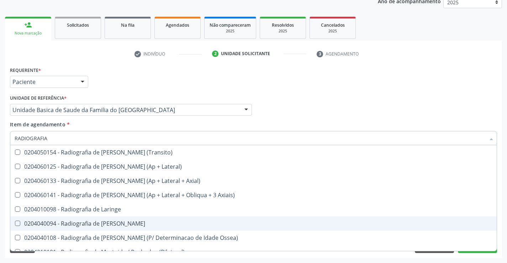
click at [105, 223] on div "0204040094 - Radiografia de [PERSON_NAME]" at bounding box center [254, 224] width 478 height 6
checkbox Mao "true"
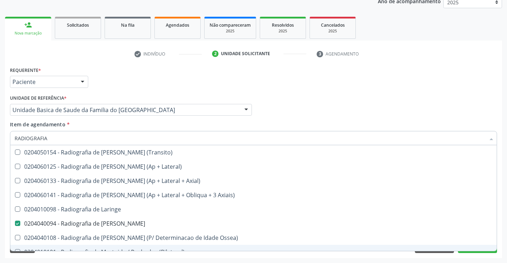
type input "RADIOGRAFIA"
click at [126, 258] on div "Acompanhamento Acompanhe a situação das marcações correntes e finalizadas Relat…" at bounding box center [253, 105] width 507 height 313
checkbox Oclusal "true"
checkbox Mao "false"
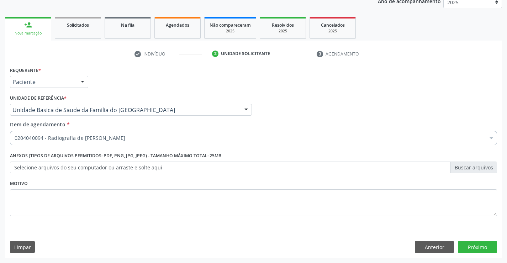
scroll to position [0, 0]
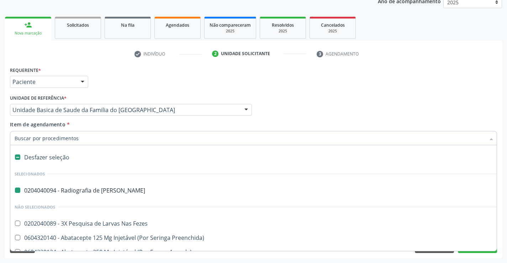
type input "P"
checkbox Mao "false"
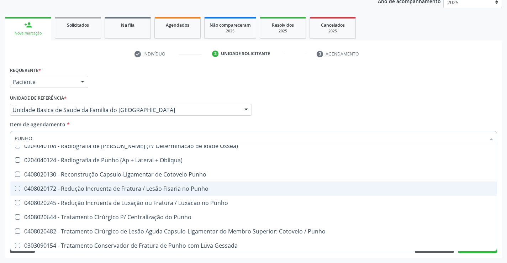
scroll to position [141, 0]
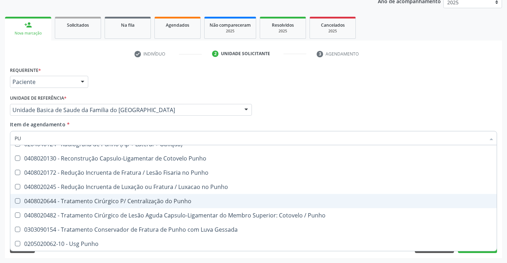
type input "P"
checkbox Punho "true"
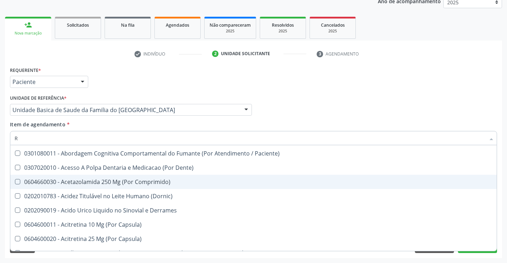
scroll to position [146, 0]
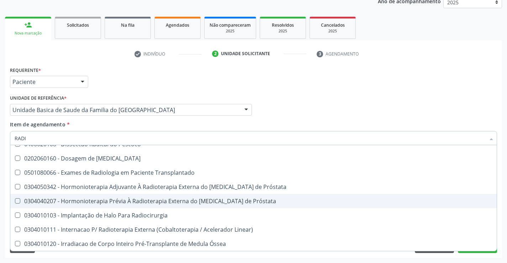
type input "RADIO"
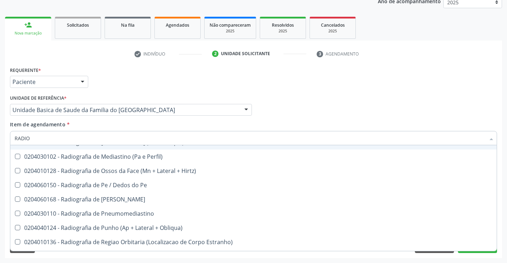
scroll to position [1035, 0]
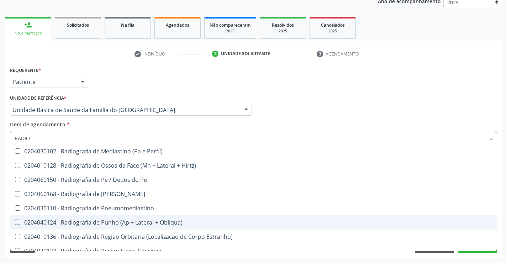
click at [122, 225] on div "0204040124 - Radiografia de Punho (Ap + Lateral + Obliqua)" at bounding box center [254, 223] width 478 height 6
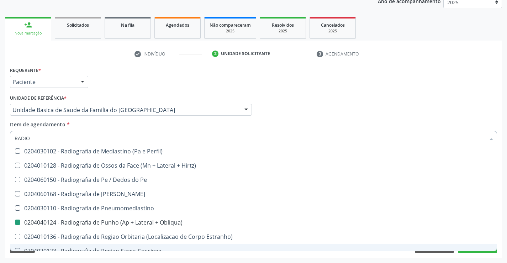
click at [148, 259] on div "Acompanhamento Acompanhe a situação das marcações correntes e finalizadas Relat…" at bounding box center [253, 105] width 507 height 313
checkbox Obliqua\) "false"
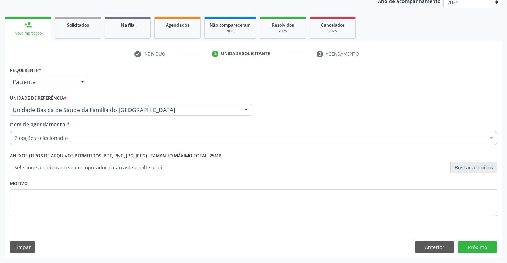
scroll to position [0, 0]
click at [469, 246] on button "Próximo" at bounding box center [477, 247] width 39 height 12
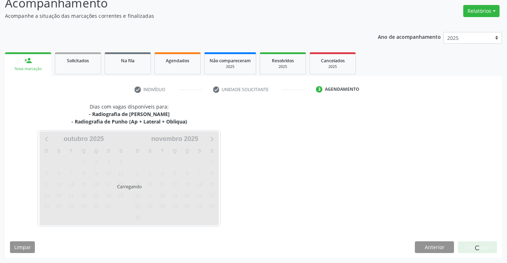
scroll to position [75, 0]
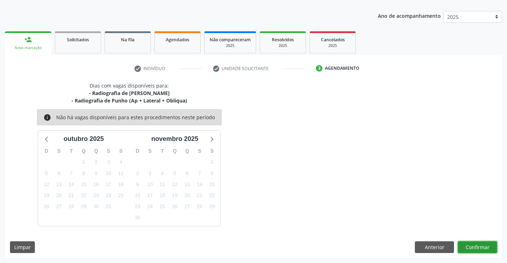
click at [469, 245] on button "Confirmar" at bounding box center [477, 247] width 39 height 12
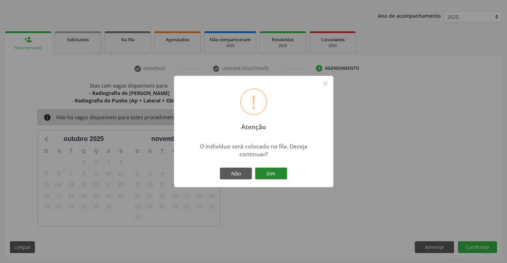
click at [280, 172] on button "Sim" at bounding box center [271, 174] width 32 height 12
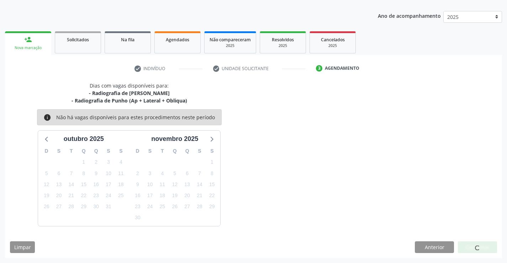
scroll to position [0, 0]
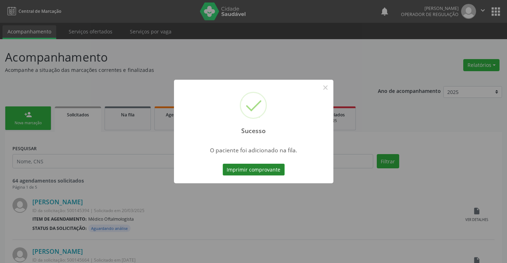
click at [278, 169] on button "Imprimir comprovante" at bounding box center [254, 170] width 62 height 12
